Goal: Task Accomplishment & Management: Complete application form

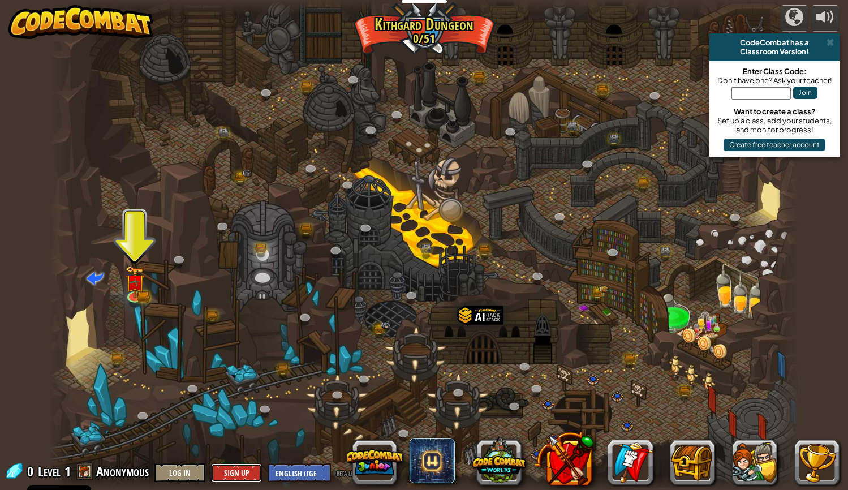
click at [242, 467] on button "Sign Up" at bounding box center [236, 472] width 51 height 19
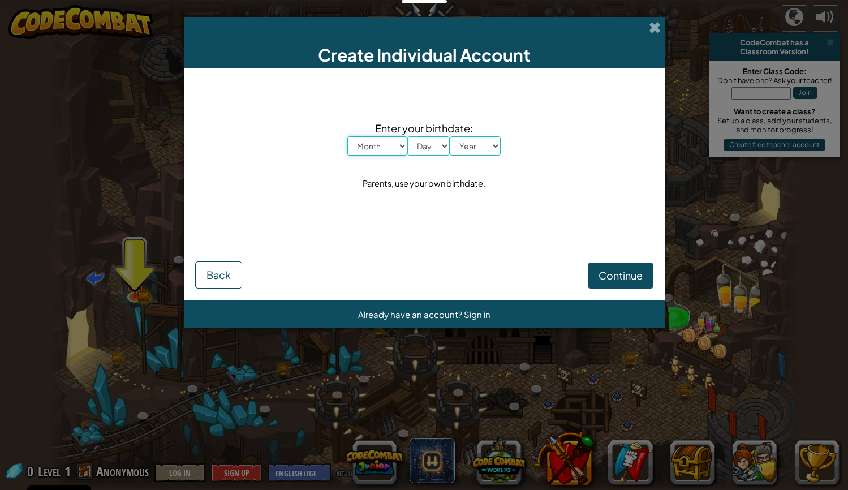
click at [382, 141] on select "Month January February March April May June July August September October Novem…" at bounding box center [377, 145] width 60 height 19
select select "6"
click at [347, 136] on select "Month January February March April May June July August September October Novem…" at bounding box center [377, 145] width 60 height 19
click at [431, 149] on select "Day 1 2 3 4 5 6 7 8 9 10 11 12 13 14 15 16 17 18 19 20 21 22 23 24 25 26 27 28 …" at bounding box center [428, 145] width 42 height 19
click at [407, 136] on select "Day 1 2 3 4 5 6 7 8 9 10 11 12 13 14 15 16 17 18 19 20 21 22 23 24 25 26 27 28 …" at bounding box center [428, 145] width 42 height 19
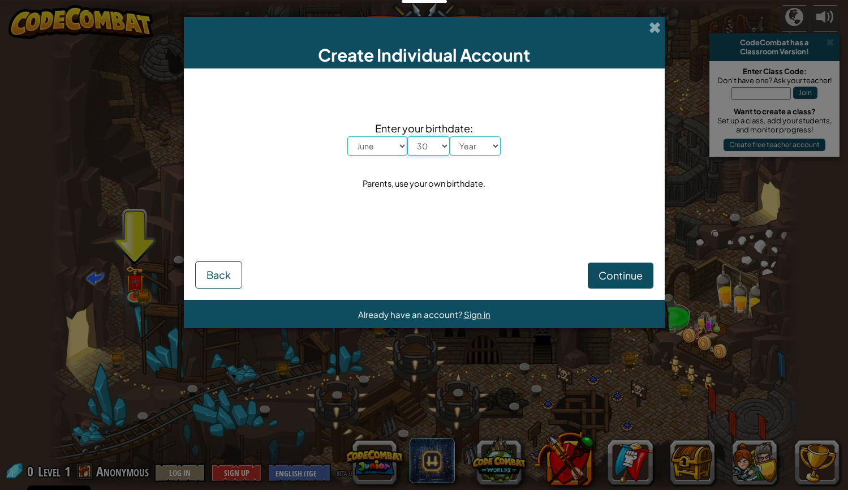
select select "29"
click at [407, 136] on select "Day 1 2 3 4 5 6 7 8 9 10 11 12 13 14 15 16 17 18 19 20 21 22 23 24 25 26 27 28 …" at bounding box center [428, 145] width 42 height 19
click at [489, 148] on select "Year [DATE] 2024 2023 2022 2021 2020 2019 2018 2017 2016 2015 2014 2013 2012 20…" at bounding box center [475, 145] width 51 height 19
select select "1981"
click at [450, 136] on select "Year [DATE] 2024 2023 2022 2021 2020 2019 2018 2017 2016 2015 2014 2013 2012 20…" at bounding box center [475, 145] width 51 height 19
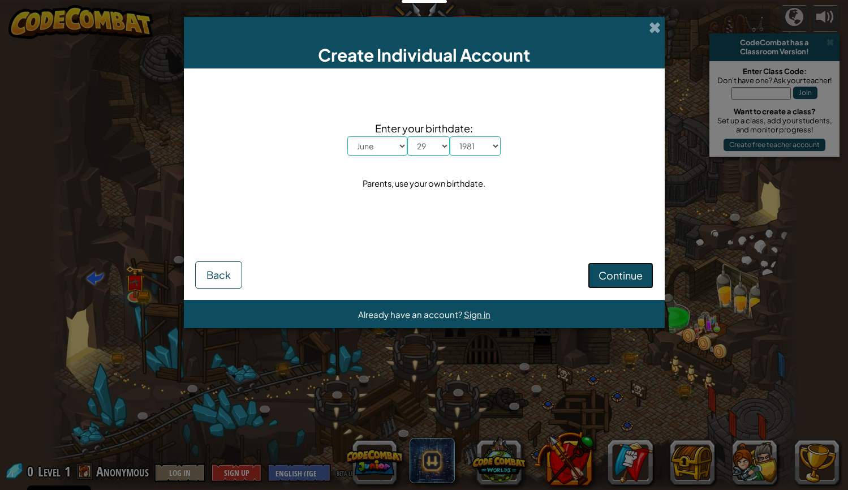
click at [633, 268] on button "Continue" at bounding box center [621, 275] width 66 height 26
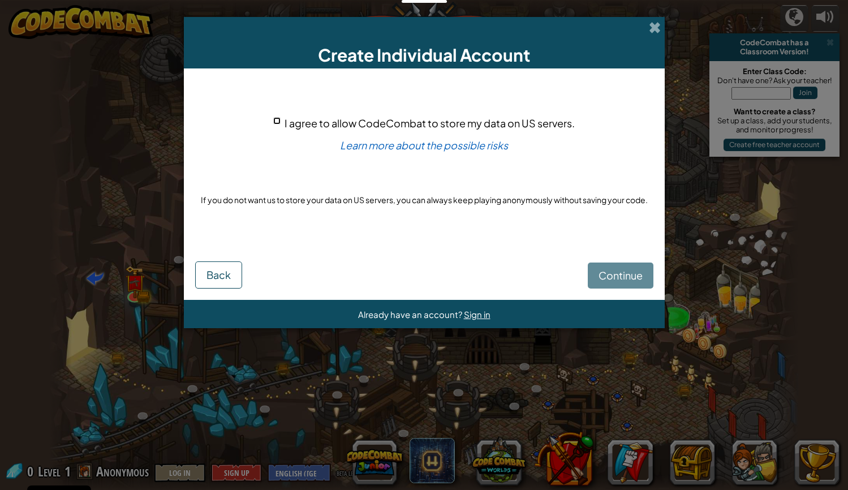
click at [277, 120] on input "I agree to allow CodeCombat to store my data on US servers." at bounding box center [276, 120] width 7 height 7
checkbox input "true"
click at [606, 273] on span "Continue" at bounding box center [620, 275] width 44 height 13
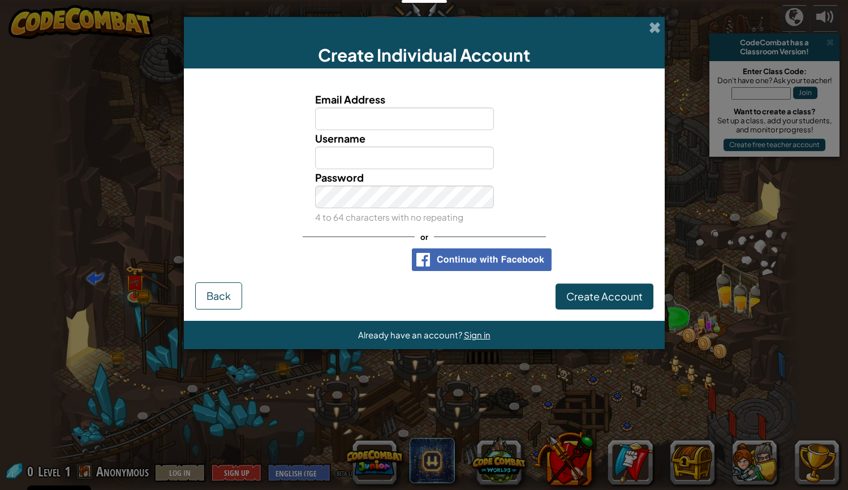
click at [396, 139] on div "Username" at bounding box center [404, 149] width 196 height 39
click at [413, 122] on input "Email Address" at bounding box center [404, 118] width 179 height 23
type input "[PERSON_NAME][EMAIL_ADDRESS][DOMAIN_NAME]"
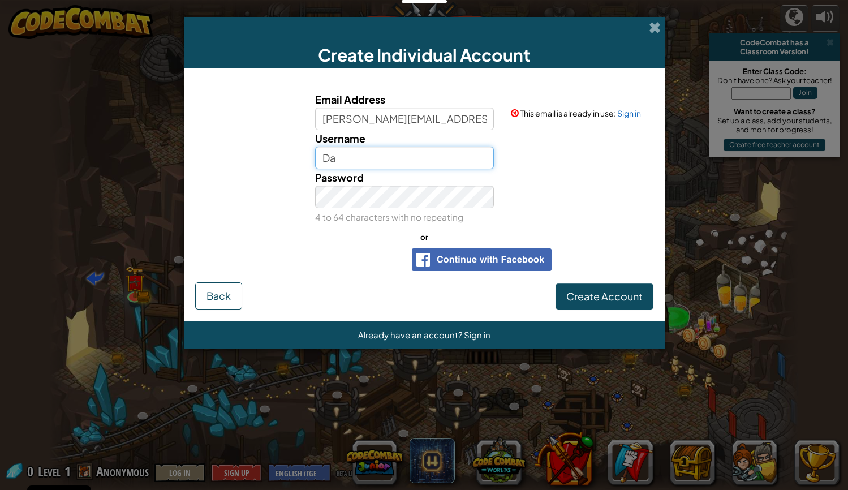
type input "D"
click at [633, 107] on div "This email is already in use: Sign in" at bounding box center [580, 105] width 157 height 28
click at [630, 114] on link "Sign in" at bounding box center [629, 113] width 24 height 10
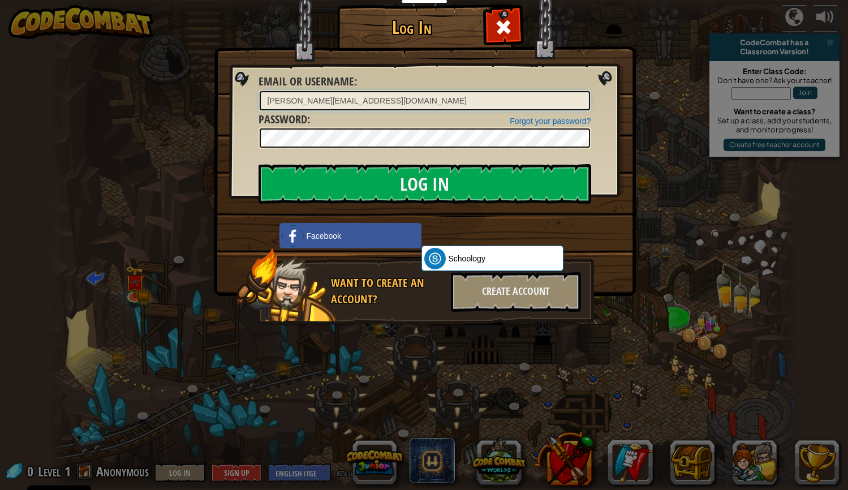
click at [370, 99] on input "[PERSON_NAME][EMAIL_ADDRESS][DOMAIN_NAME]" at bounding box center [425, 100] width 330 height 19
type input "mishkamm"
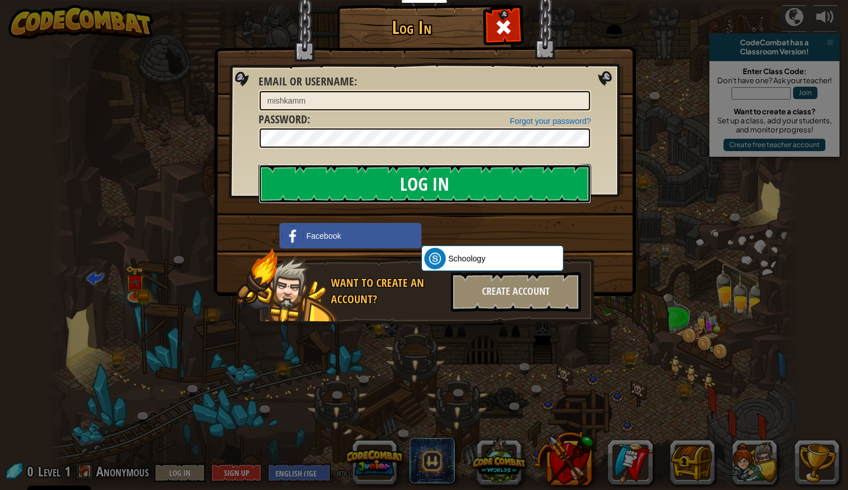
click at [411, 184] on input "Log In" at bounding box center [424, 184] width 332 height 40
